Goal: Task Accomplishment & Management: Manage account settings

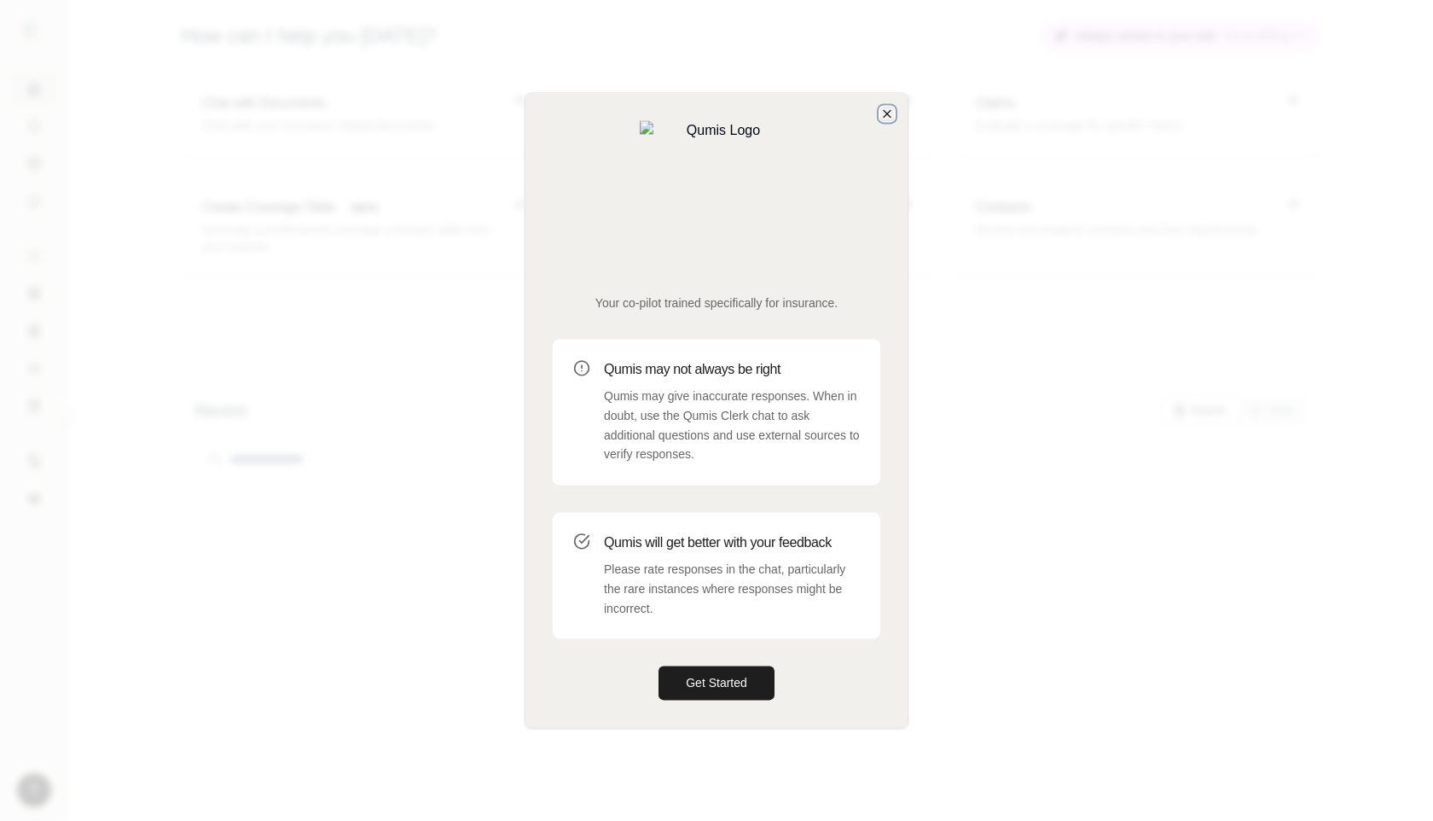
click at [891, 120] on icon "button" at bounding box center [887, 114] width 14 height 14
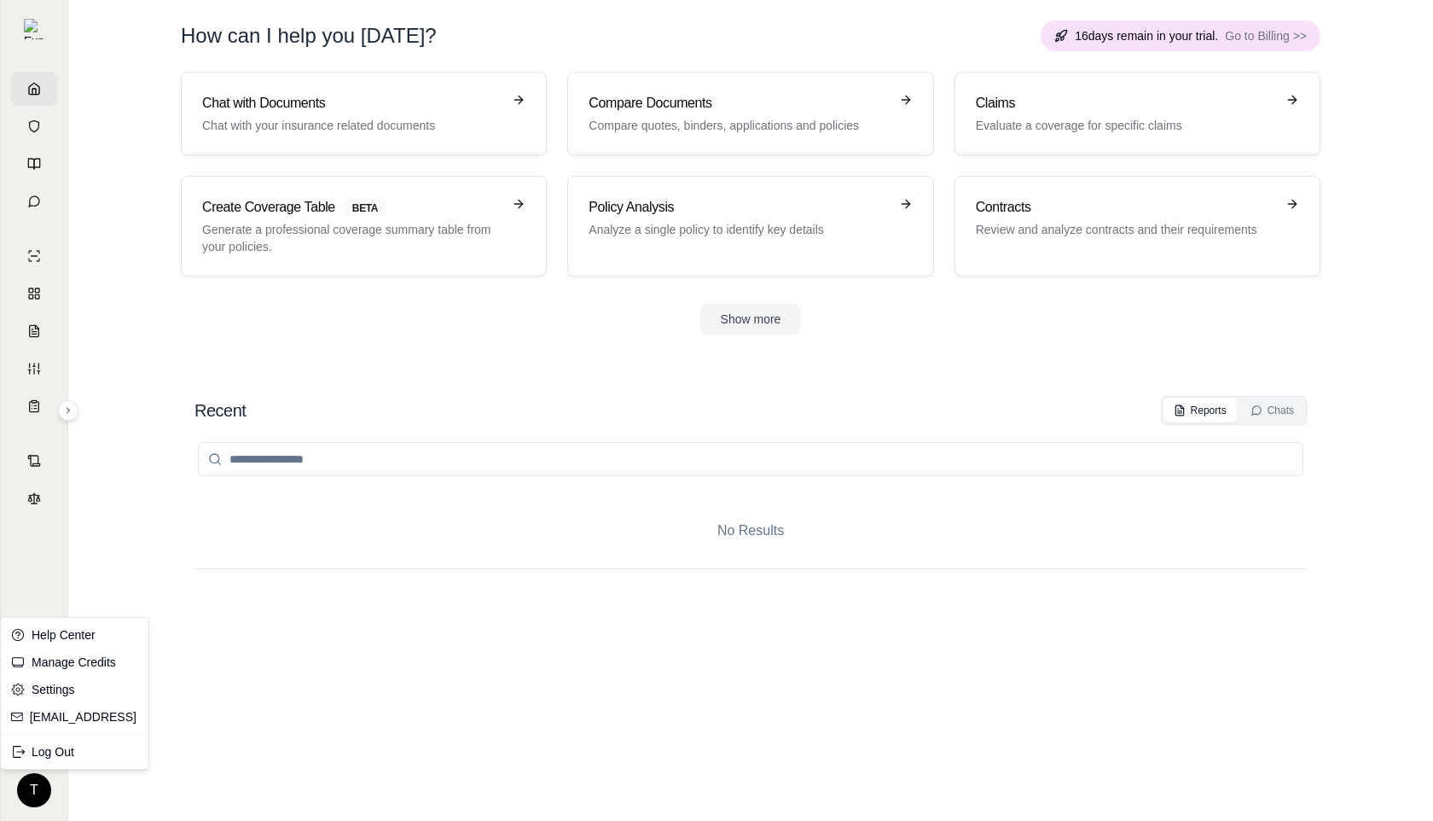
click at [35, 793] on html "T How can I help you [DATE]? 16 days remain in your trial. Go to Billing >> Cha…" at bounding box center [716, 410] width 1433 height 821
click at [186, 522] on html "T How can I help you [DATE]? 16 days remain in your trial. Go to Billing >> Cha…" at bounding box center [716, 410] width 1433 height 821
click at [37, 791] on html "T How can I help you [DATE]? 16 days remain in your trial. Go to Billing >> Cha…" at bounding box center [716, 410] width 1433 height 821
click at [61, 686] on link "Settings" at bounding box center [74, 689] width 141 height 27
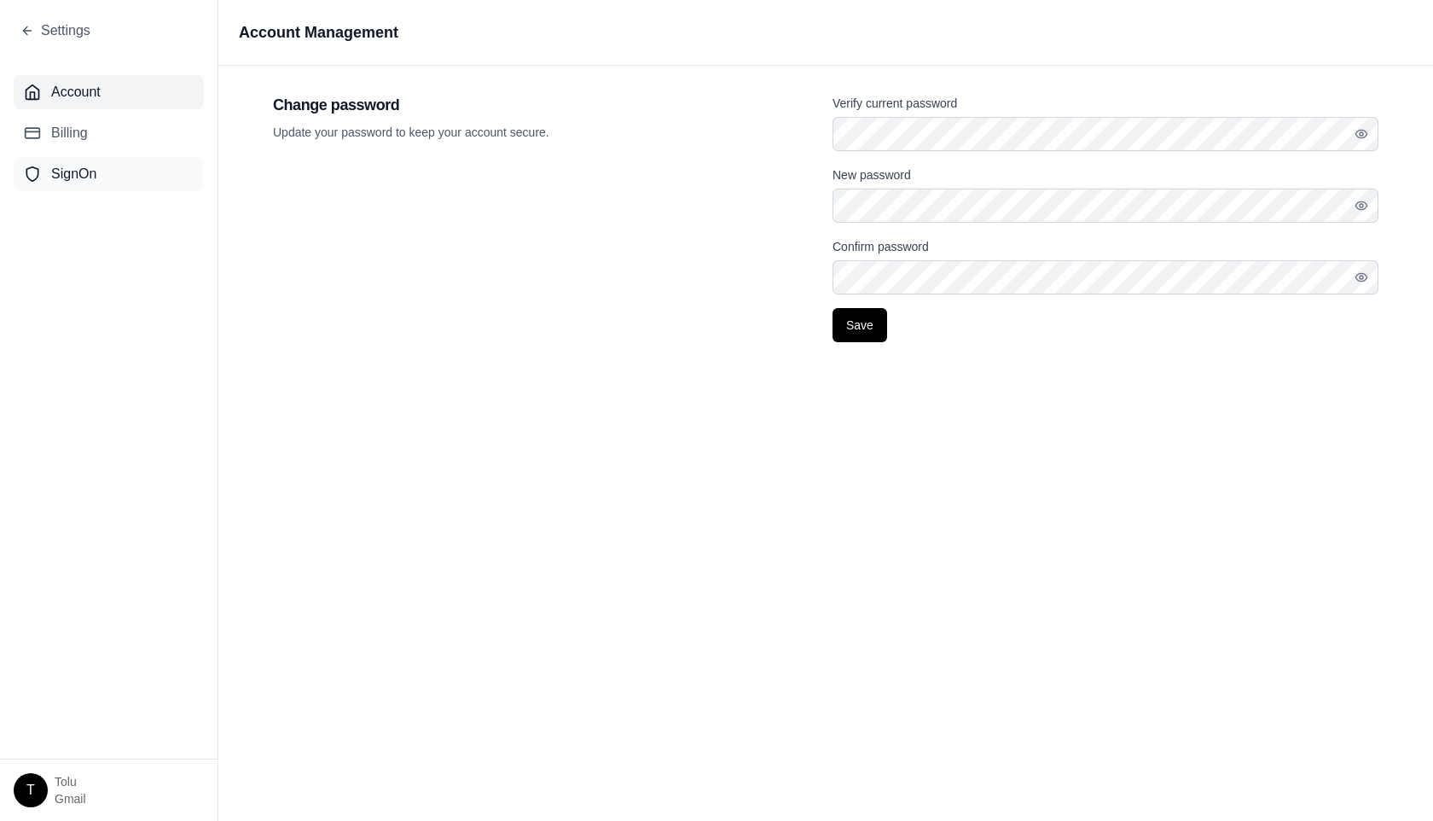
click at [88, 180] on span "SignOn" at bounding box center [73, 174] width 45 height 20
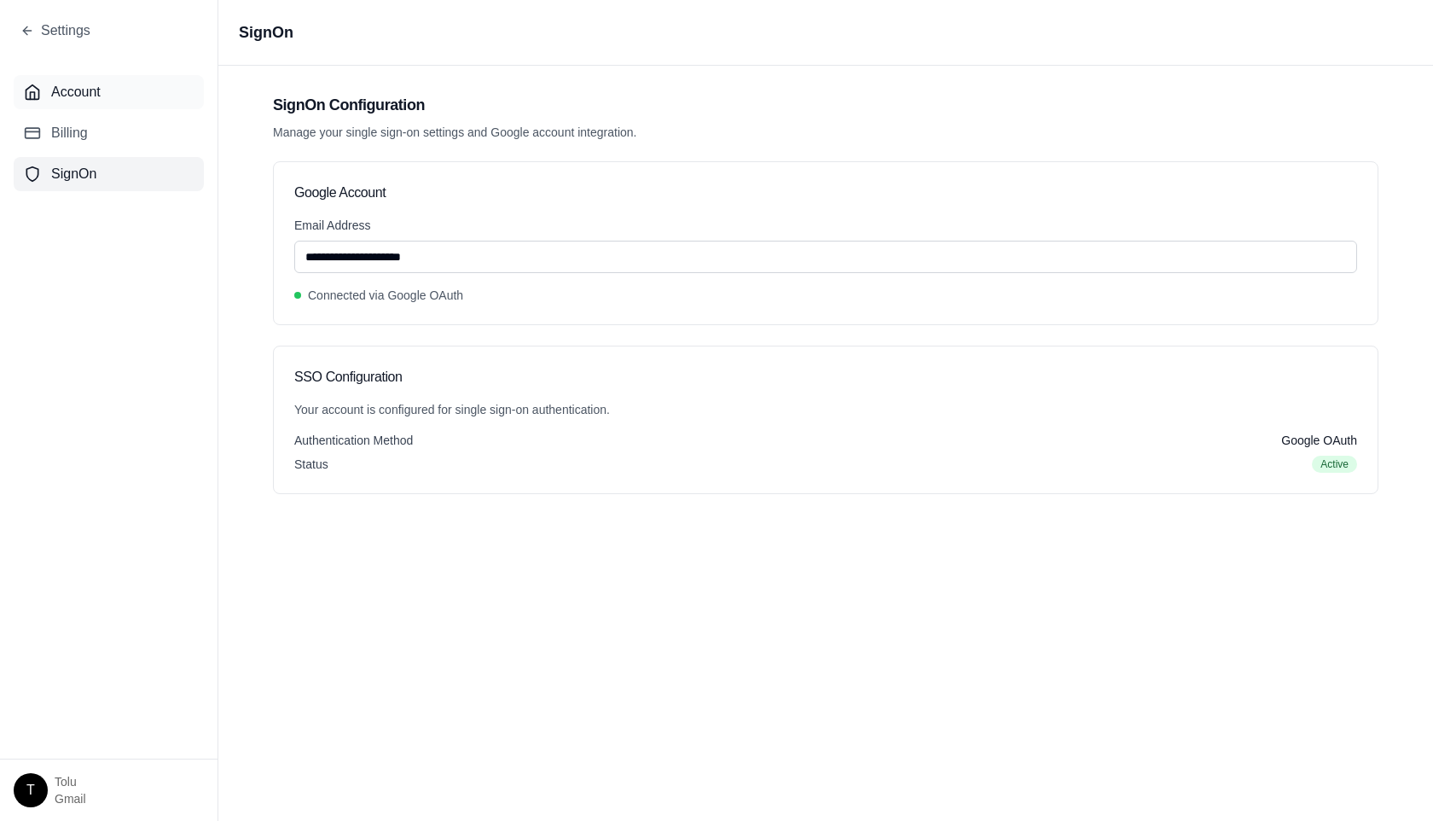
click at [90, 94] on span "Account" at bounding box center [75, 92] width 49 height 20
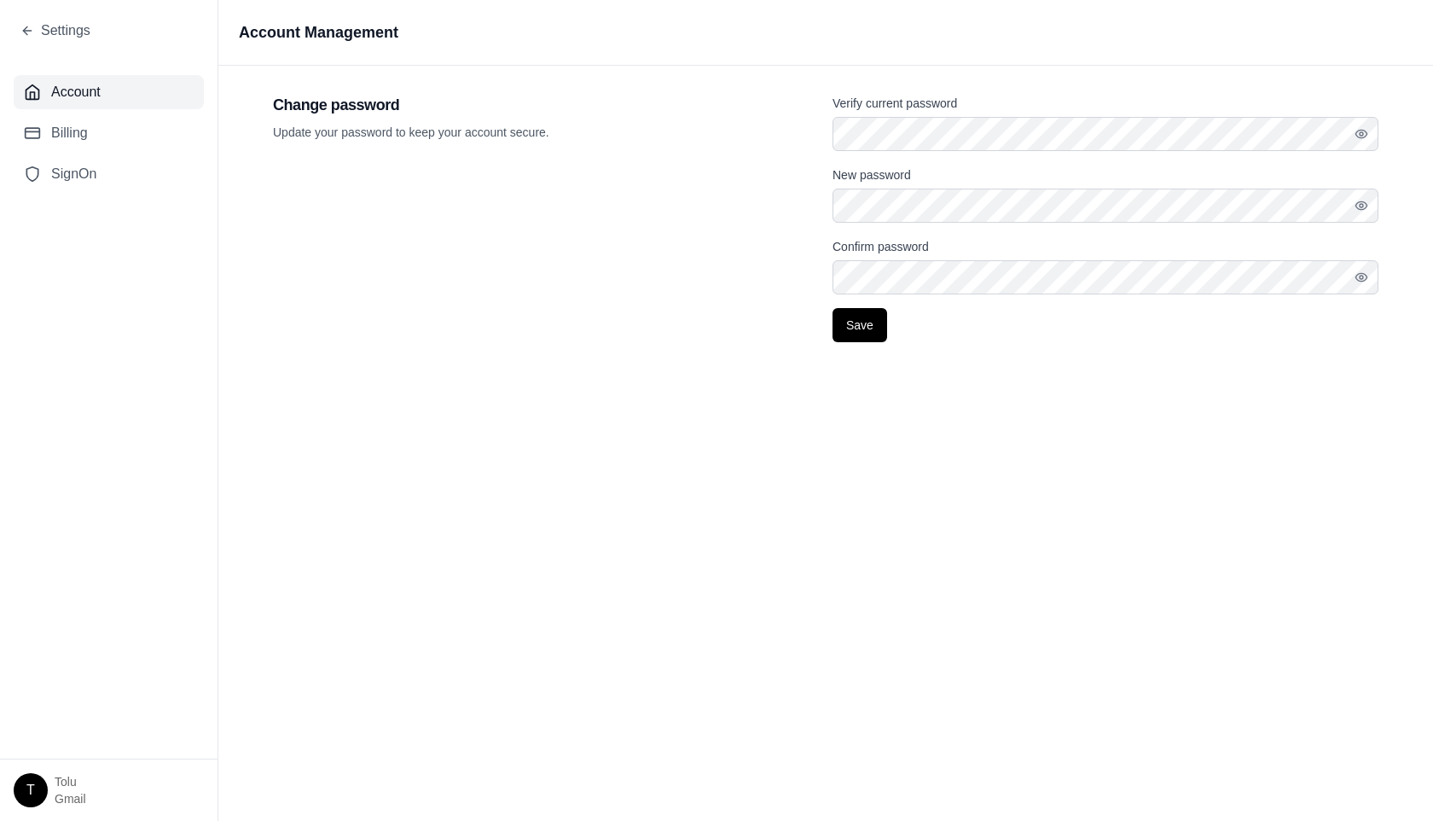
click at [80, 98] on span "Account" at bounding box center [75, 92] width 49 height 20
click at [75, 94] on span "Account" at bounding box center [75, 92] width 49 height 20
click at [82, 94] on span "Account" at bounding box center [75, 92] width 49 height 20
